Goal: Task Accomplishment & Management: Manage account settings

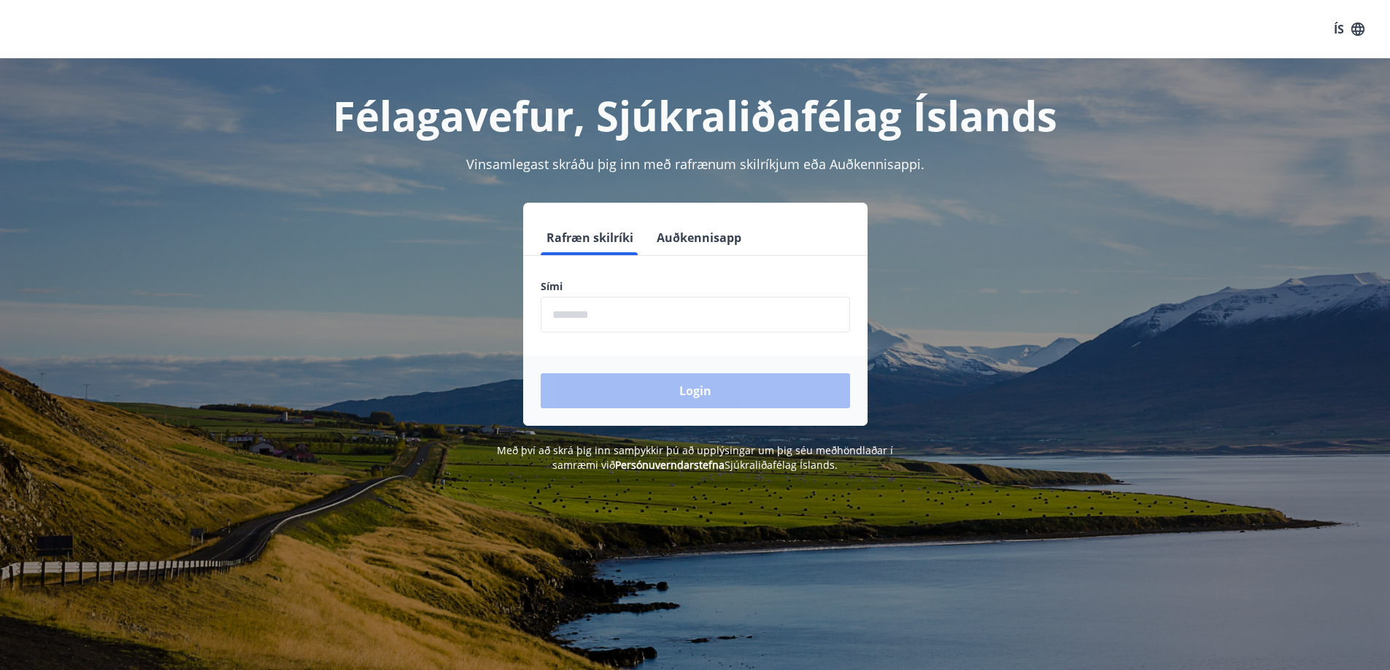
click at [581, 317] on input "phone" at bounding box center [695, 315] width 309 height 36
type input "********"
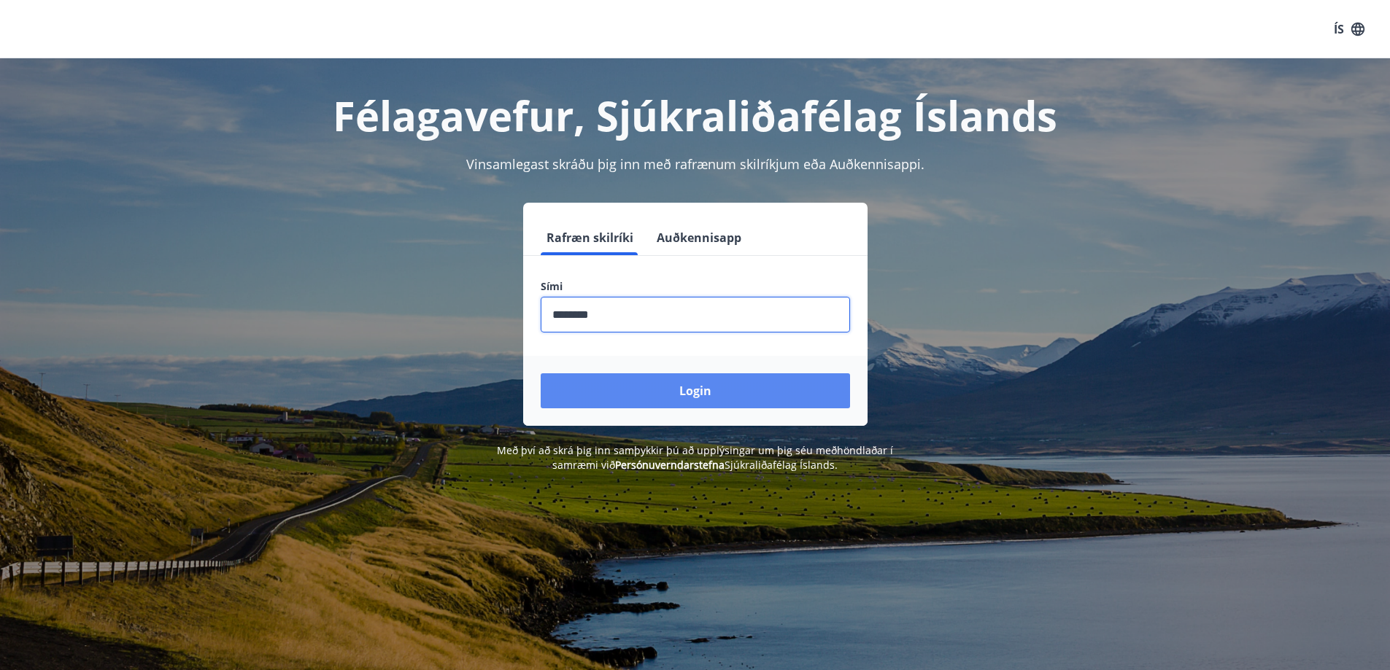
click at [656, 390] on button "Login" at bounding box center [695, 391] width 309 height 35
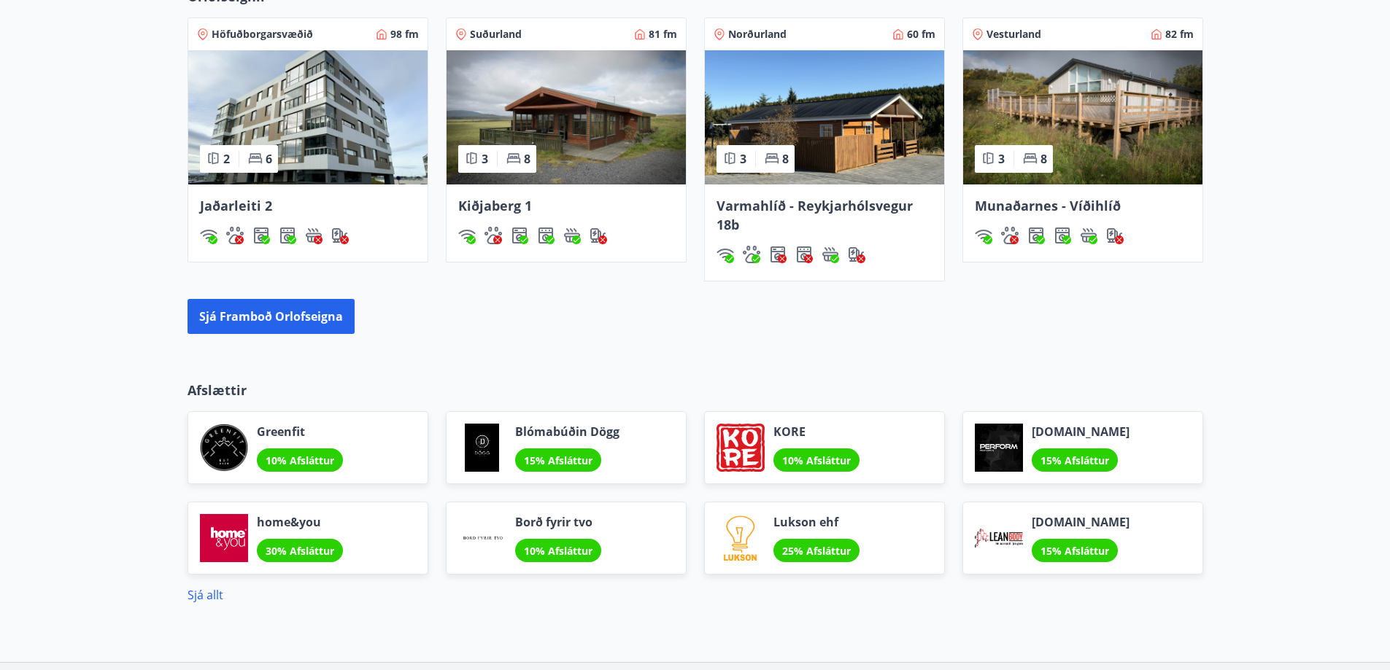
scroll to position [1094, 0]
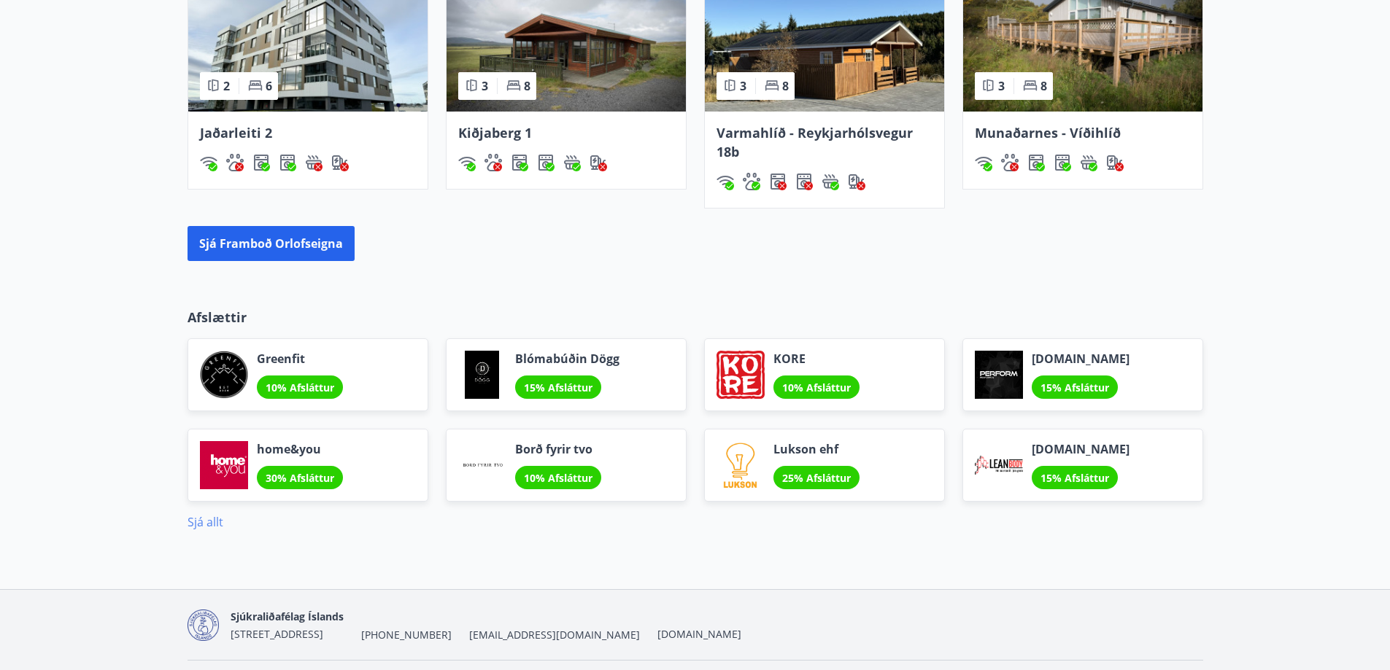
click at [202, 521] on link "Sjá allt" at bounding box center [205, 522] width 36 height 16
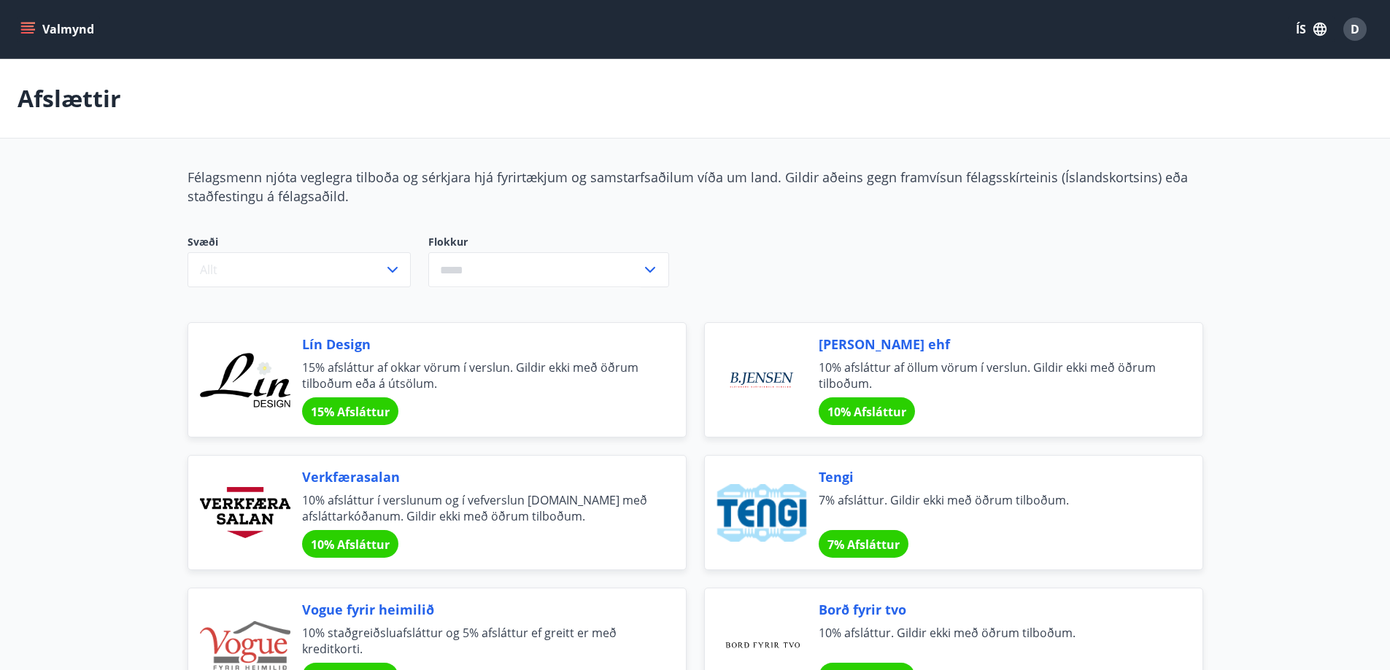
click at [25, 22] on icon "menu" at bounding box center [27, 29] width 15 height 15
drag, startPoint x: 537, startPoint y: 116, endPoint x: 1017, endPoint y: 96, distance: 480.4
click at [1017, 96] on div "Afslættir" at bounding box center [695, 99] width 1390 height 80
click at [1299, 26] on button "ÍS" at bounding box center [1311, 29] width 47 height 26
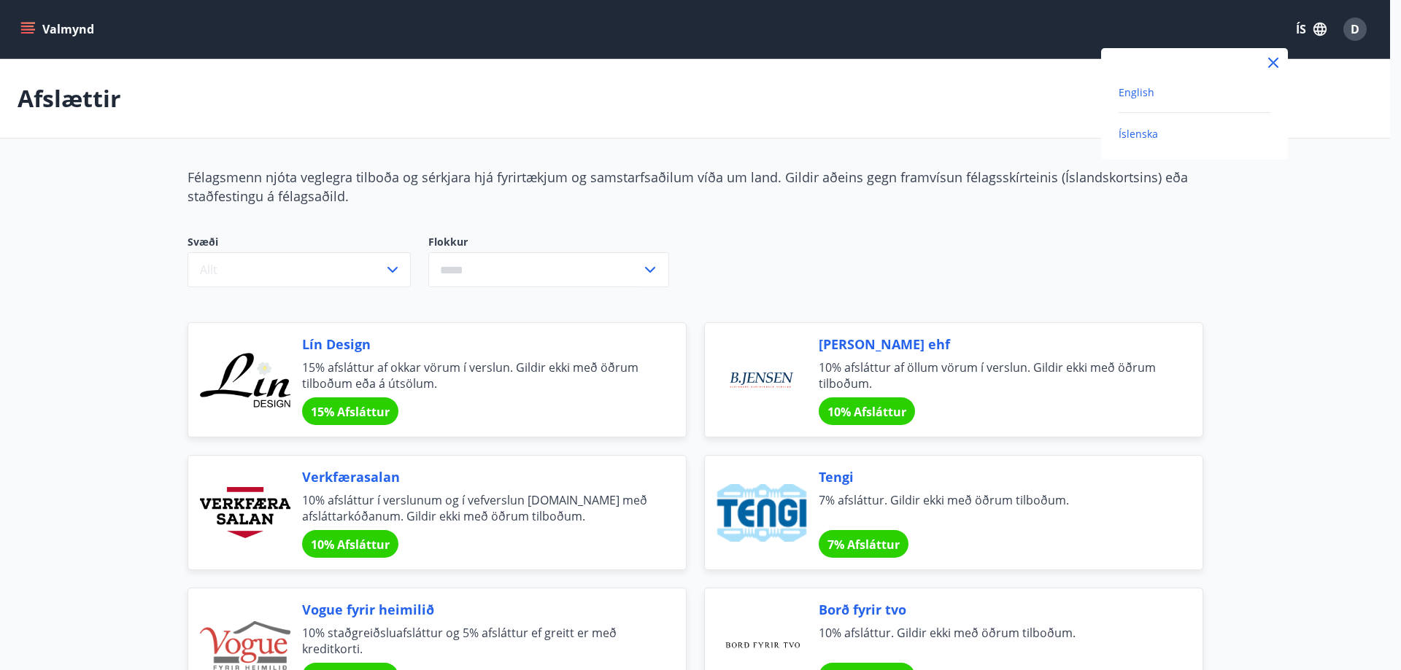
click at [1151, 97] on span "English" at bounding box center [1136, 92] width 36 height 14
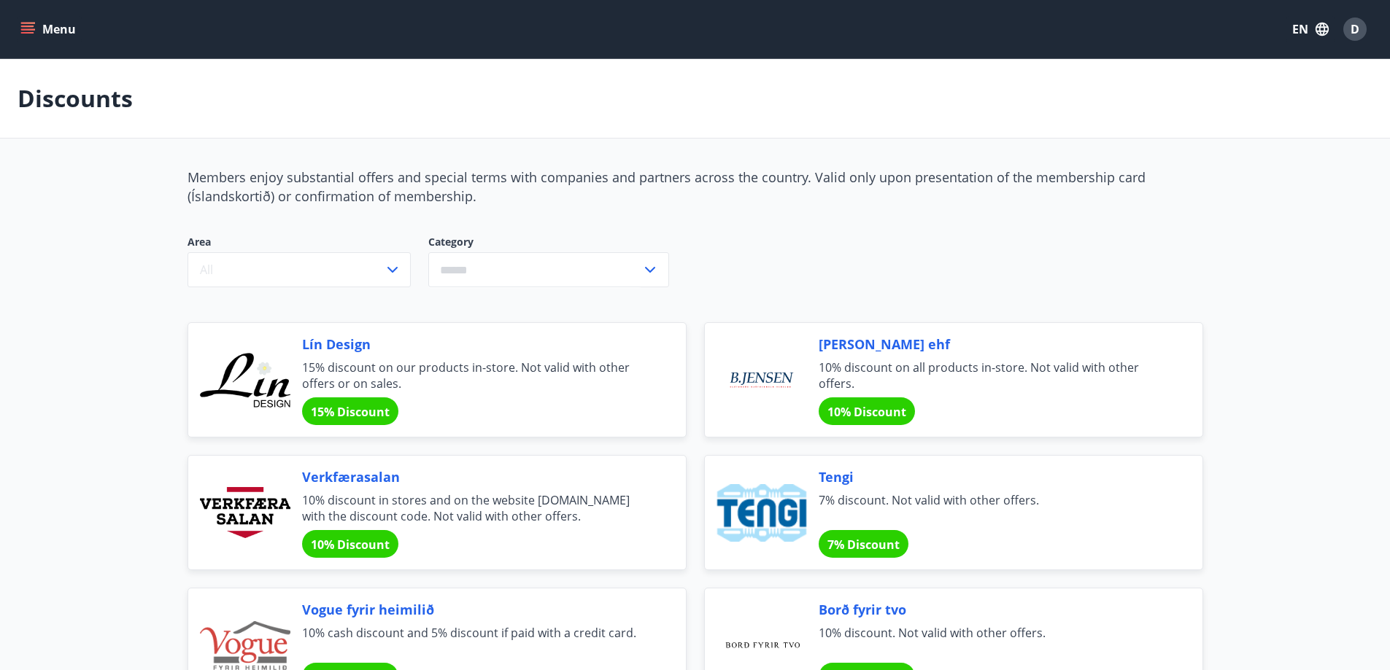
click at [22, 27] on icon "menu" at bounding box center [27, 26] width 13 height 1
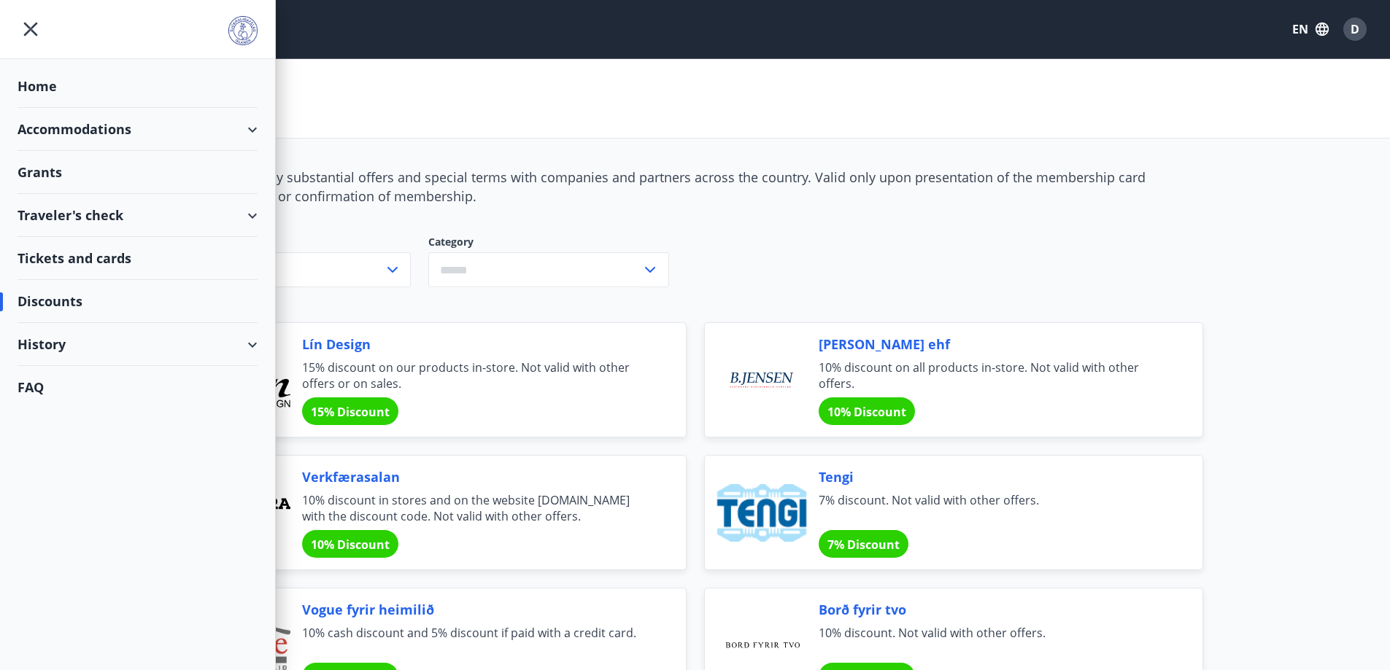
click at [244, 127] on div "Accommodations" at bounding box center [138, 129] width 240 height 43
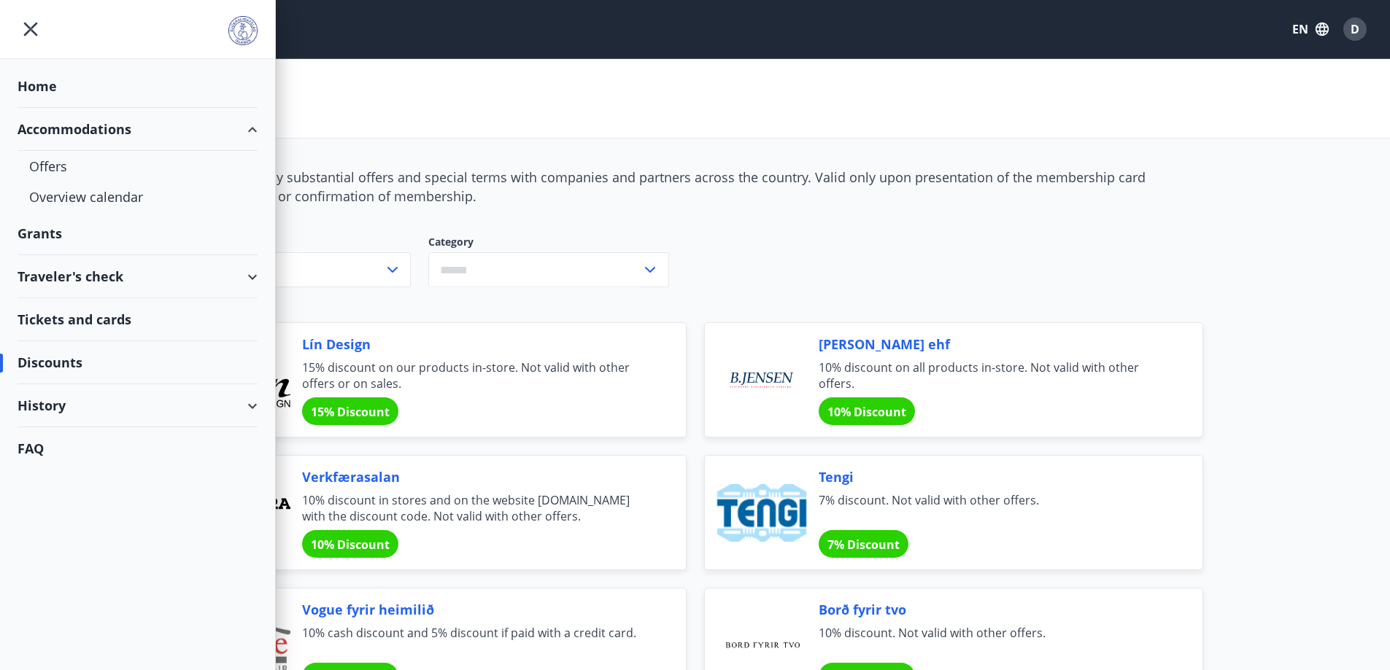
click at [253, 274] on div "Traveler's check" at bounding box center [138, 276] width 240 height 43
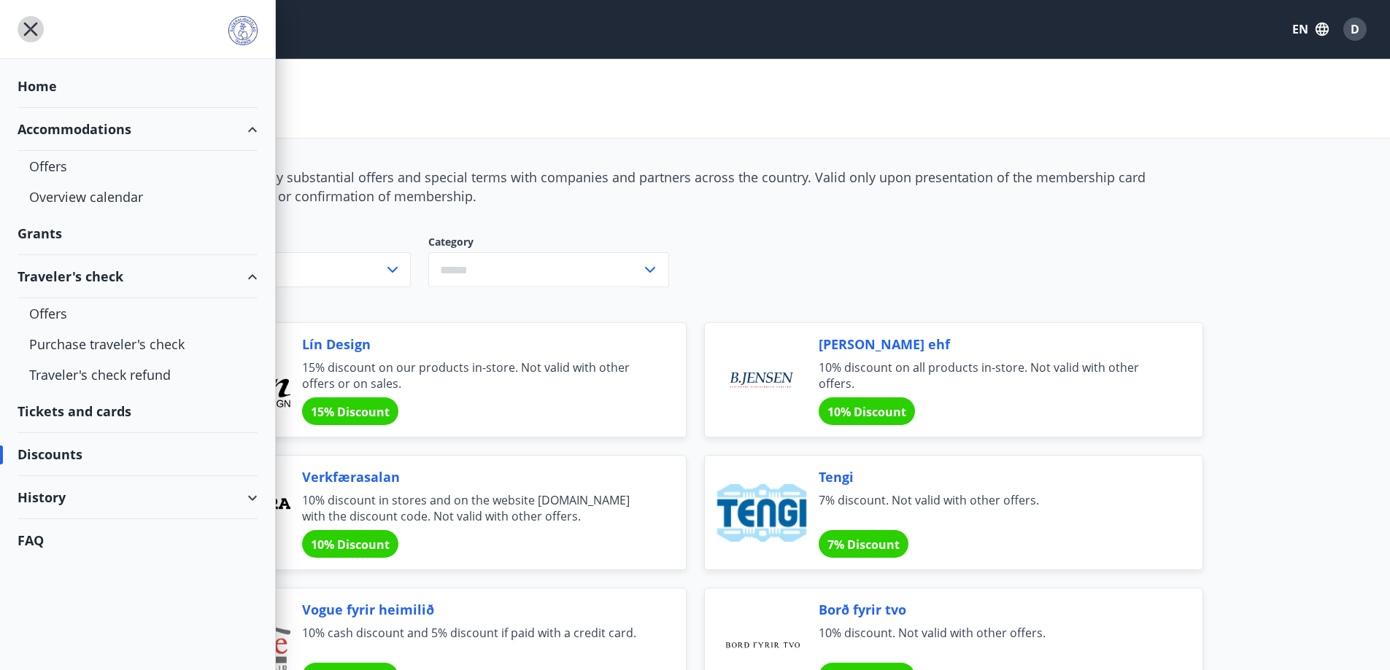
click at [27, 28] on icon "menu" at bounding box center [31, 29] width 26 height 26
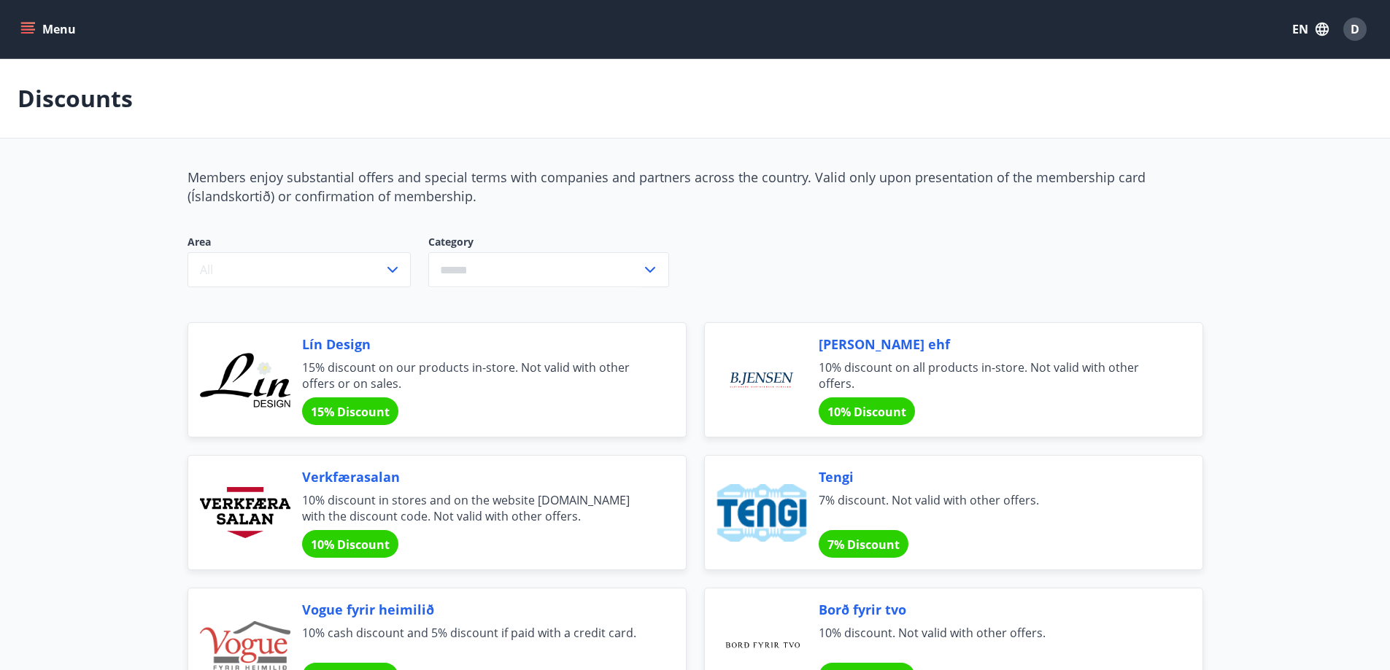
click at [1308, 23] on button "EN" at bounding box center [1310, 29] width 48 height 26
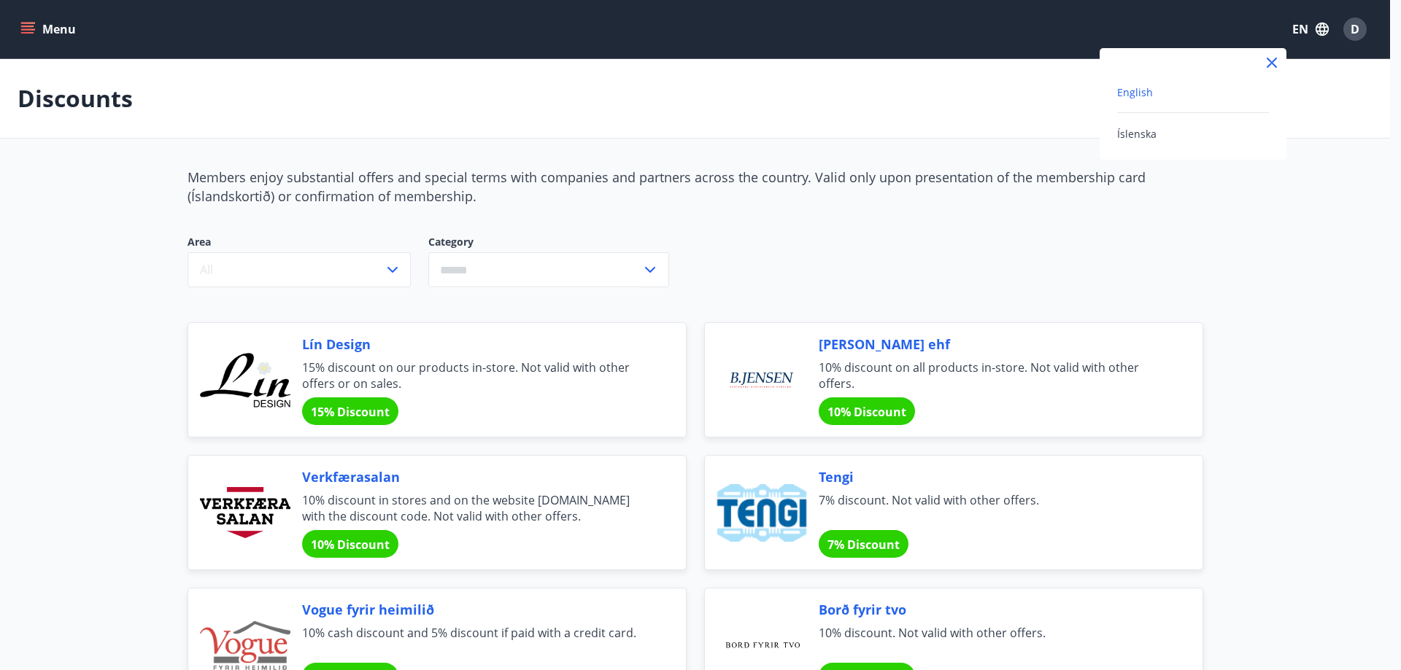
click at [1351, 29] on div at bounding box center [700, 335] width 1401 height 670
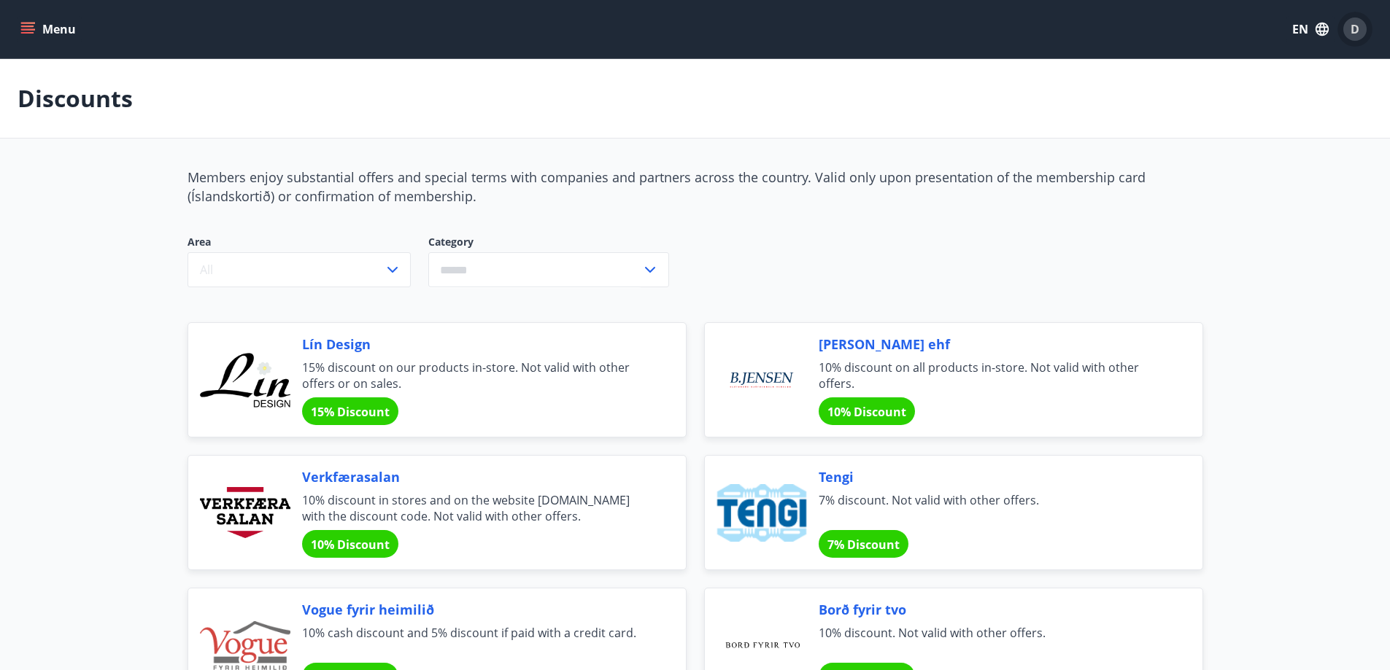
click at [1351, 29] on span "D" at bounding box center [1354, 29] width 9 height 16
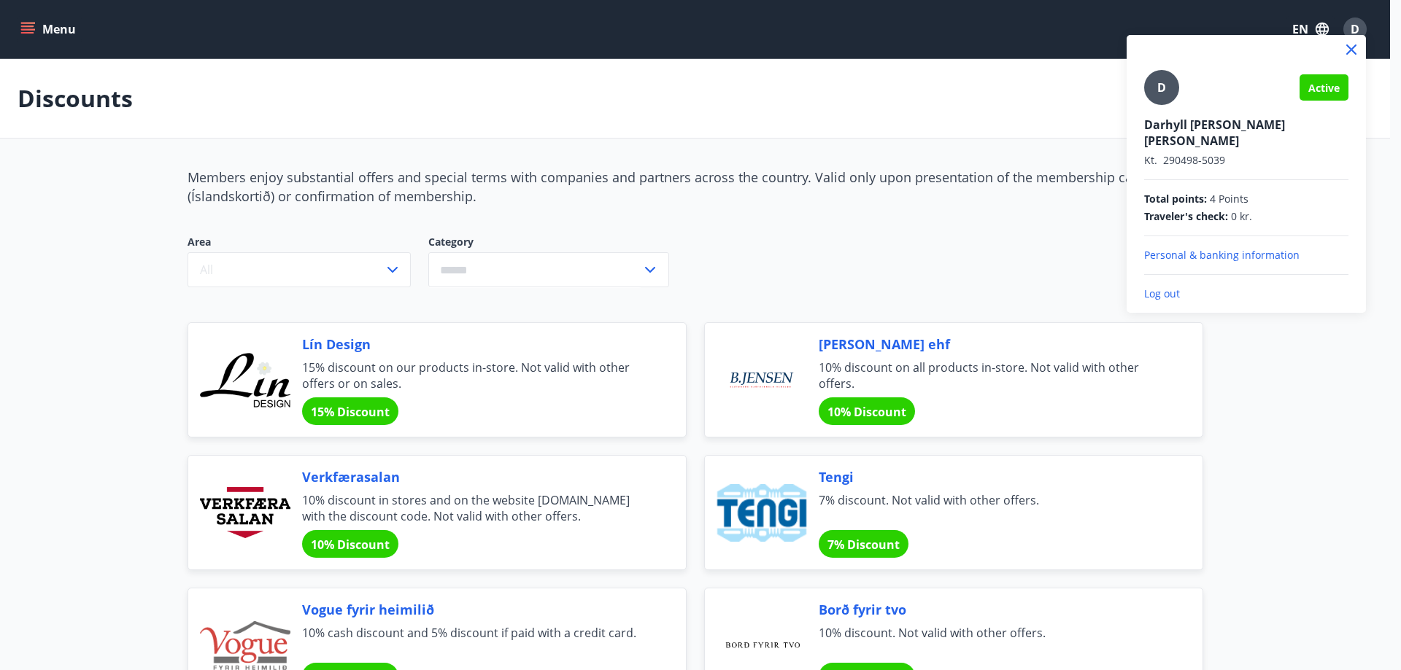
click at [1172, 88] on div "D" at bounding box center [1161, 87] width 35 height 35
click at [1172, 107] on input "D" at bounding box center [1243, 114] width 198 height 15
click at [82, 229] on div at bounding box center [700, 335] width 1401 height 670
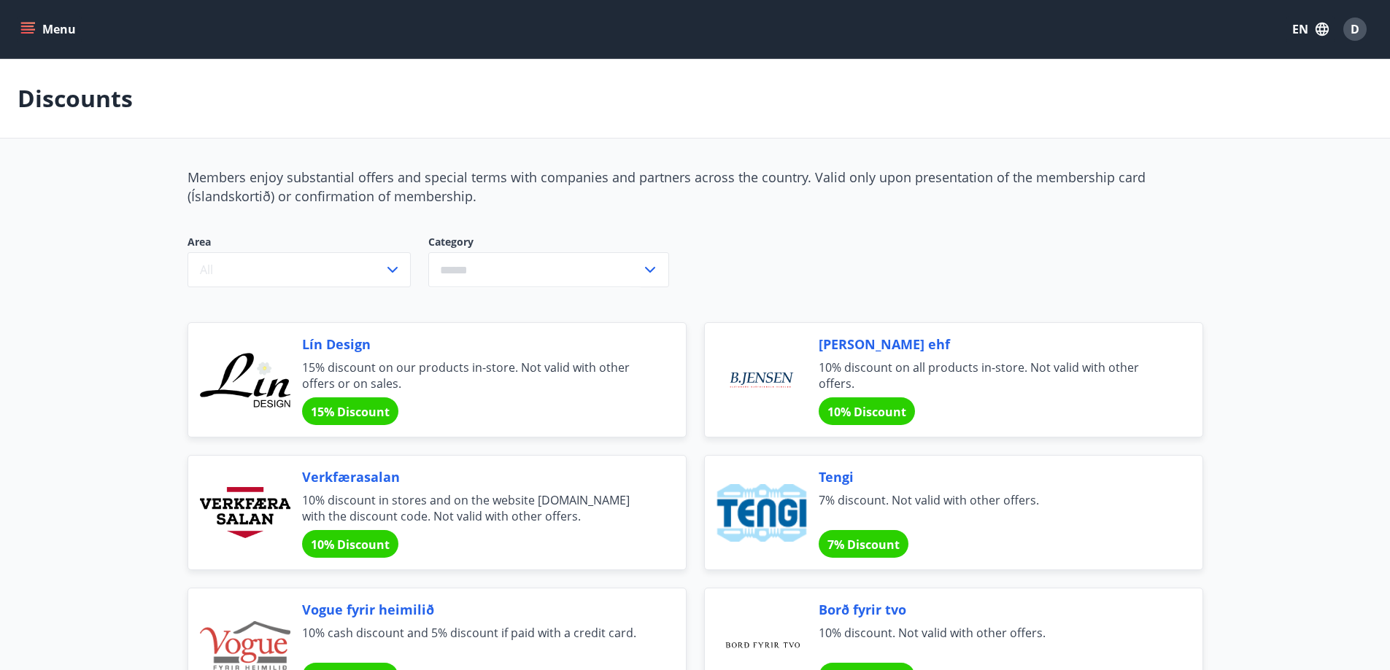
click at [50, 25] on button "Menu" at bounding box center [50, 29] width 64 height 26
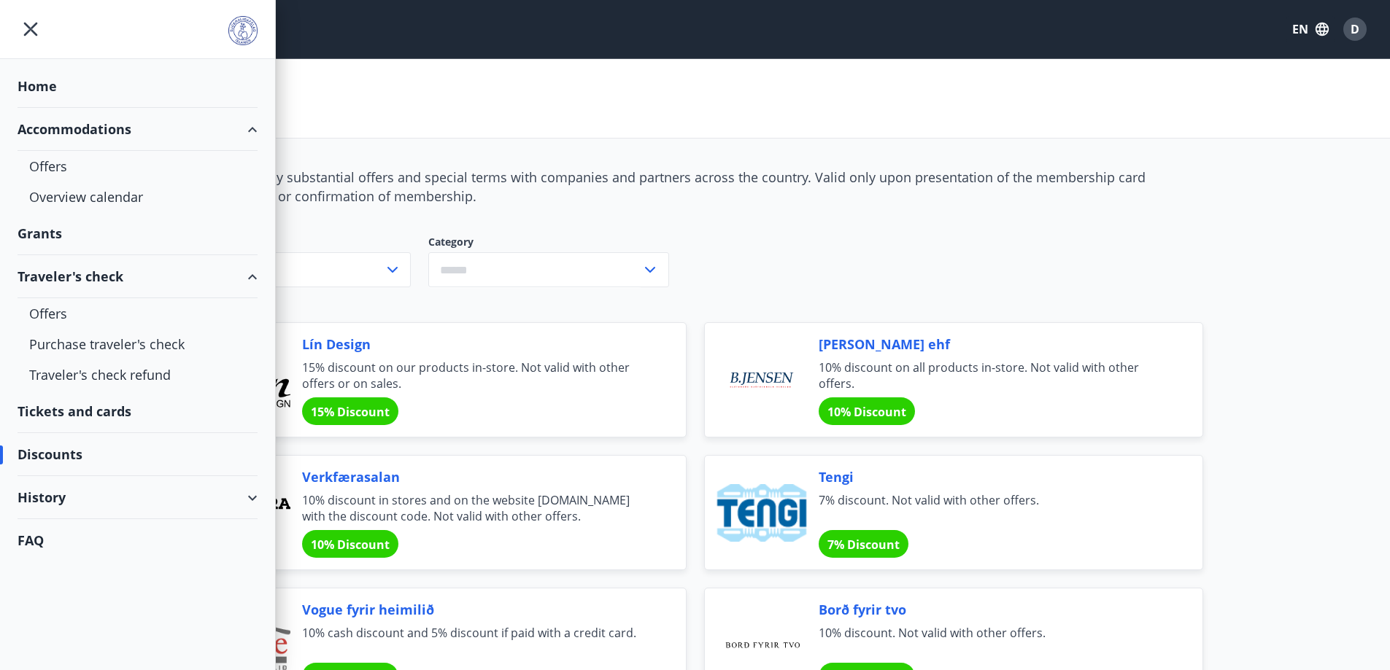
click at [60, 85] on div "Home" at bounding box center [138, 86] width 240 height 43
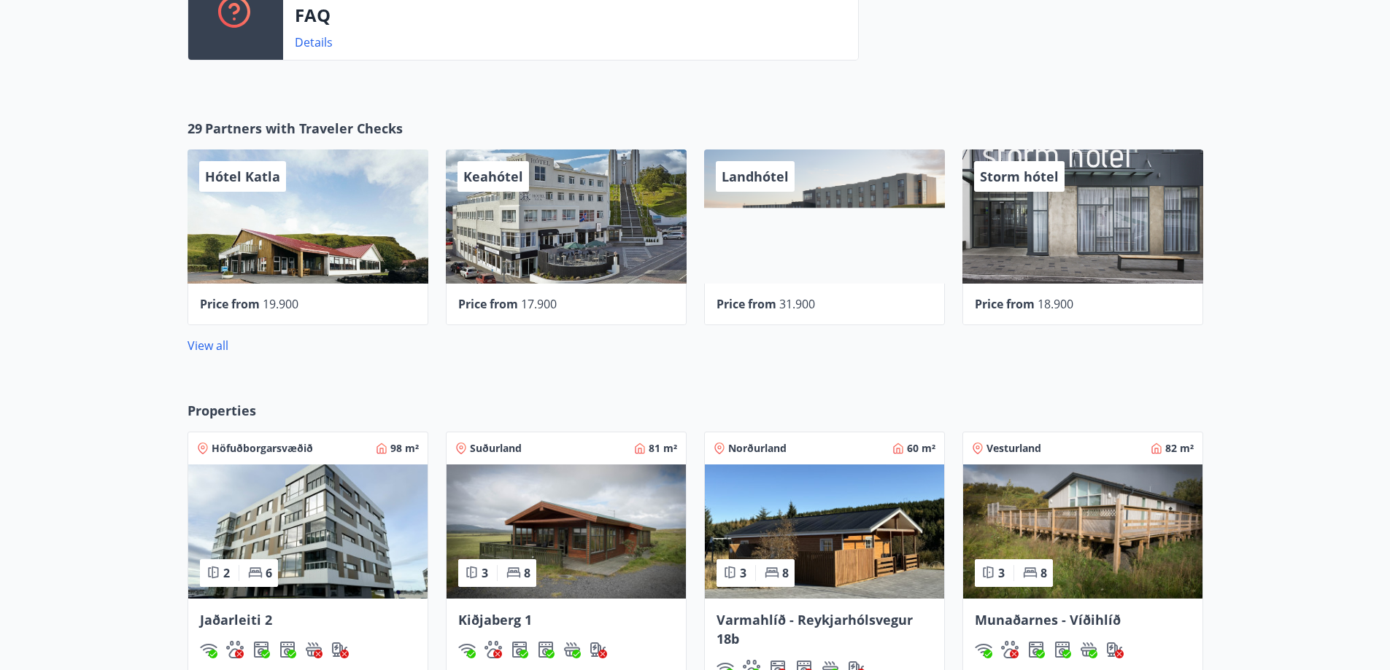
scroll to position [146, 0]
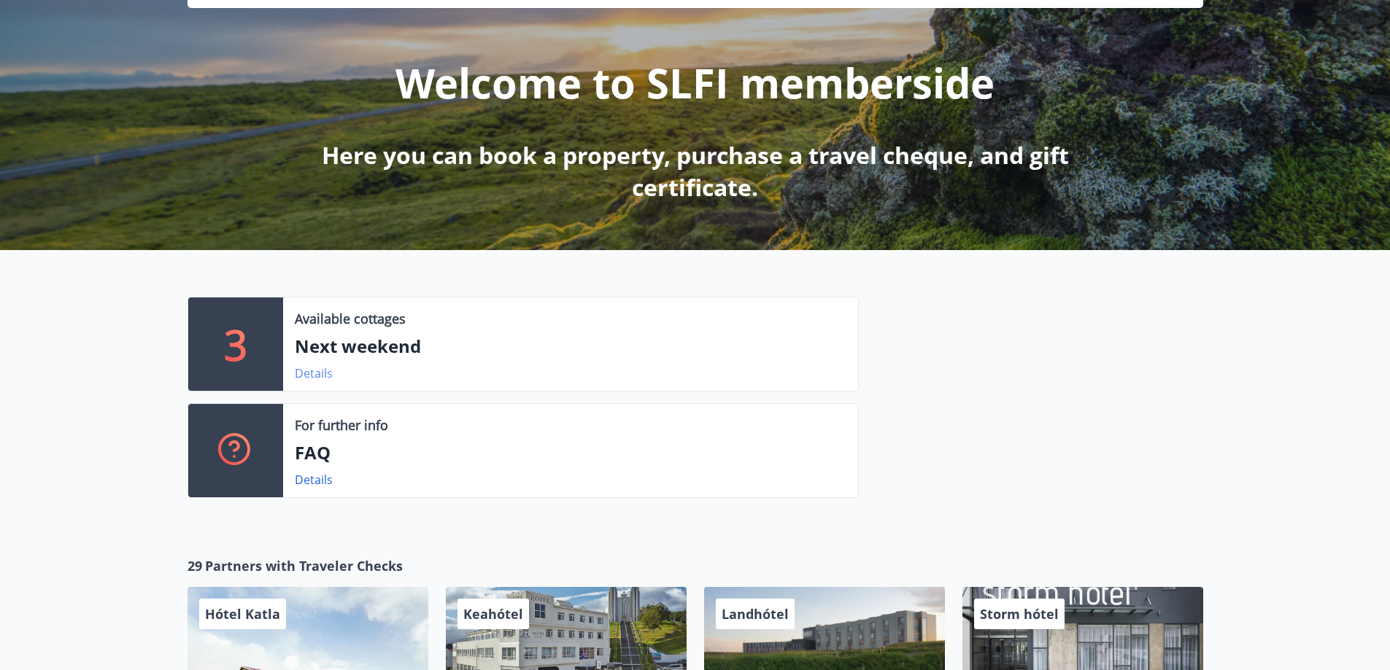
click at [318, 373] on link "Details" at bounding box center [314, 373] width 38 height 16
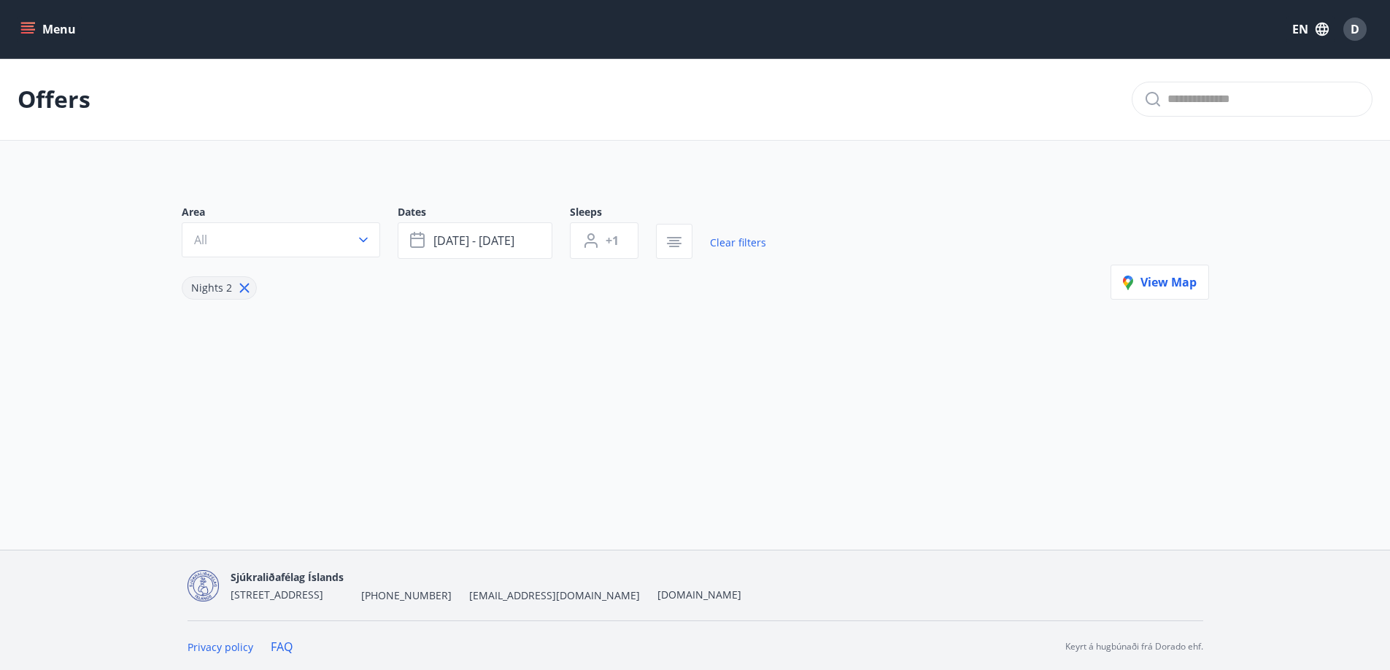
type input "*"
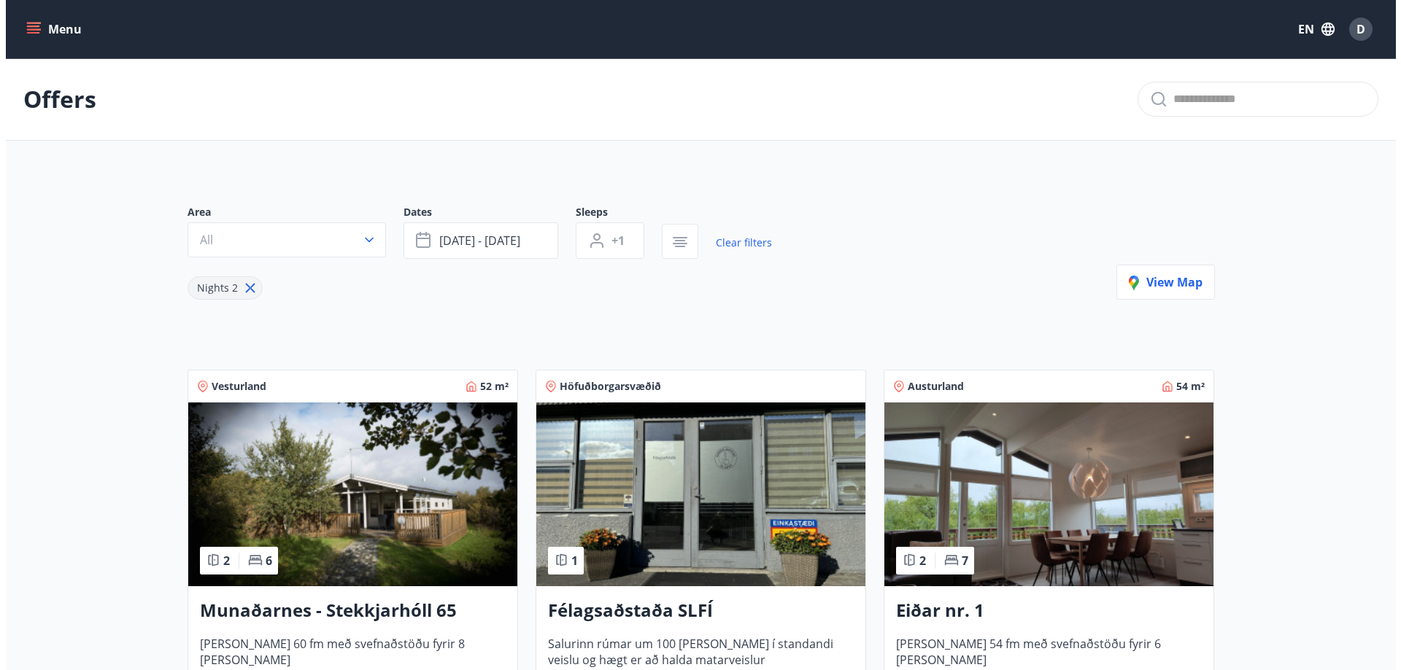
scroll to position [270, 0]
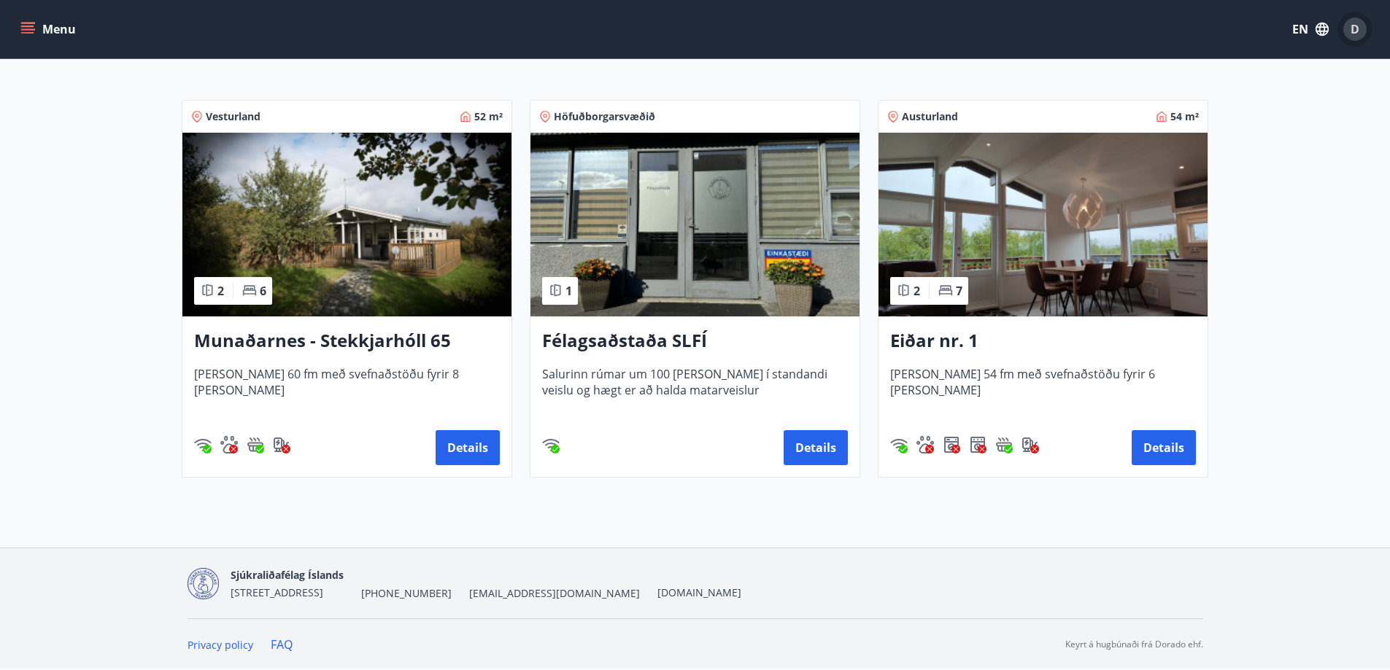
click at [1358, 28] on span "D" at bounding box center [1354, 29] width 9 height 16
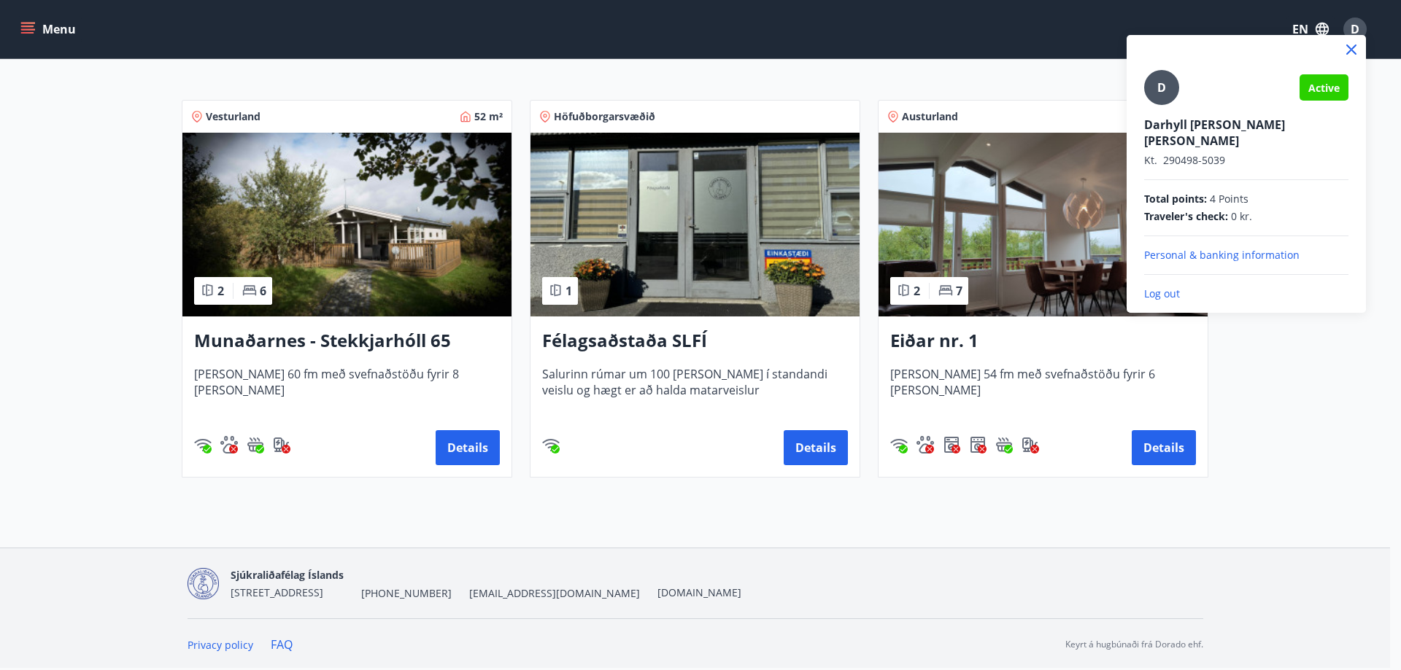
click at [1165, 287] on p "Log out" at bounding box center [1246, 294] width 204 height 15
